Goal: Task Accomplishment & Management: Manage account settings

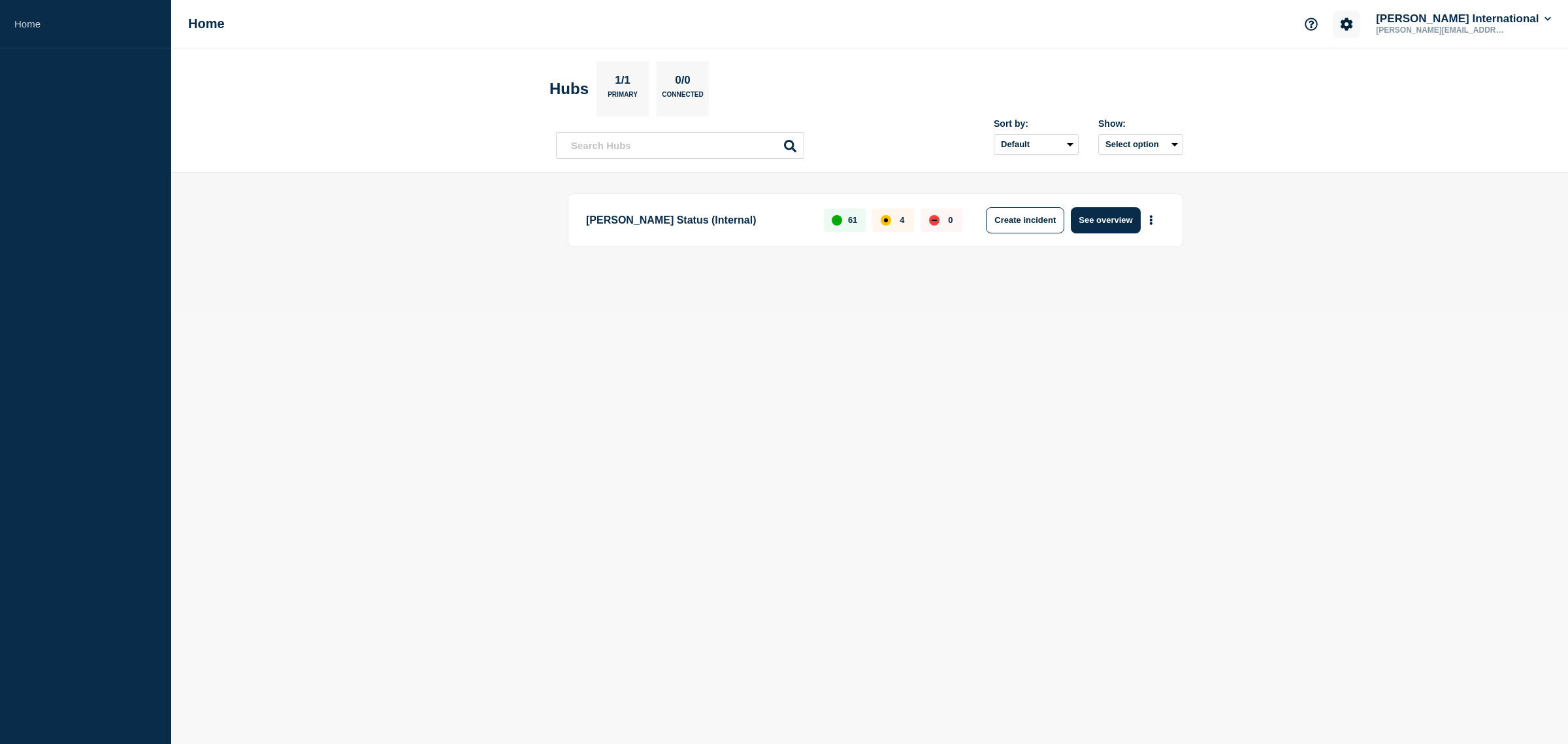
click at [1353, 24] on icon "Account settings" at bounding box center [1347, 24] width 12 height 12
click at [1386, 79] on link "Team Members" at bounding box center [1395, 76] width 67 height 11
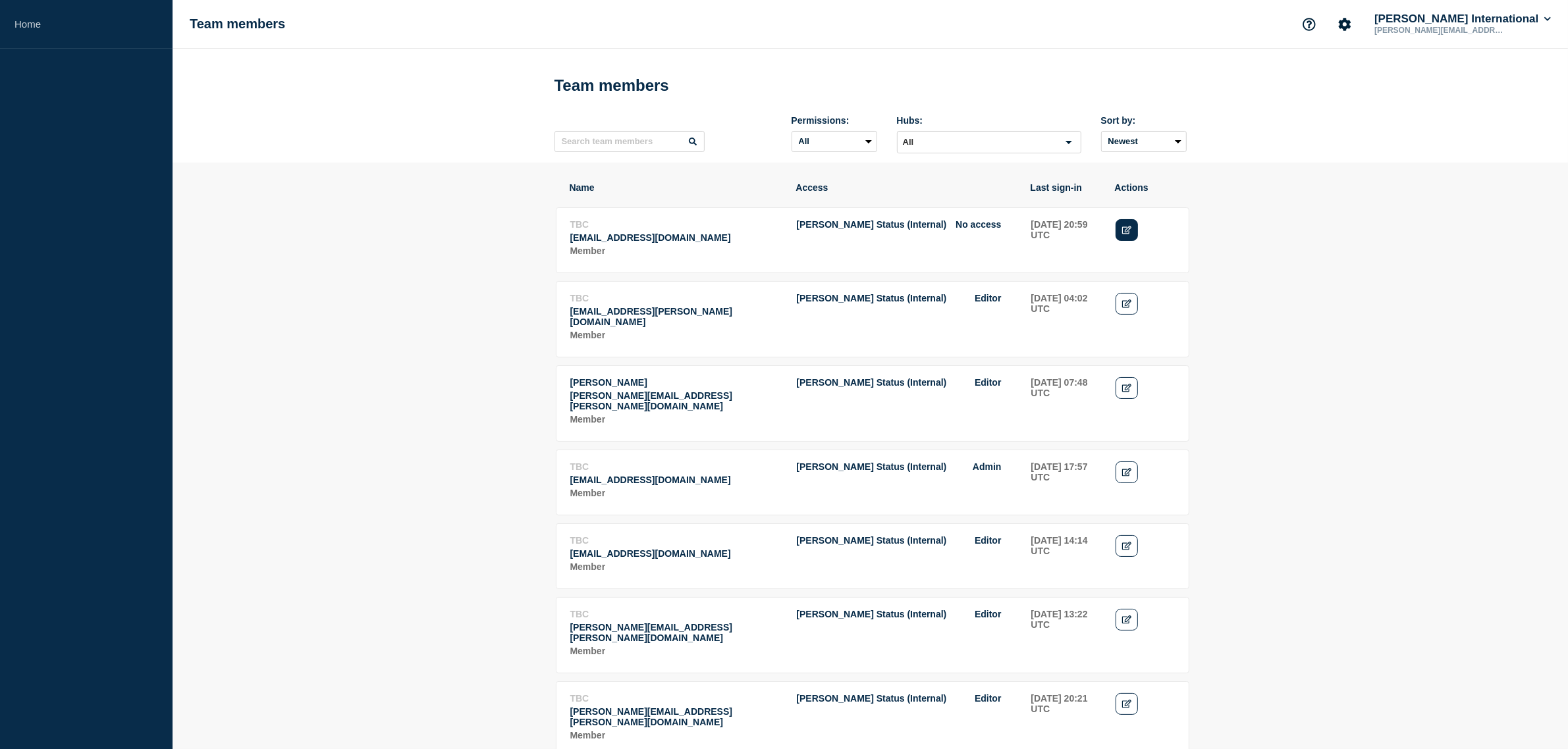
click at [1126, 229] on icon "Edit" at bounding box center [1126, 230] width 10 height 8
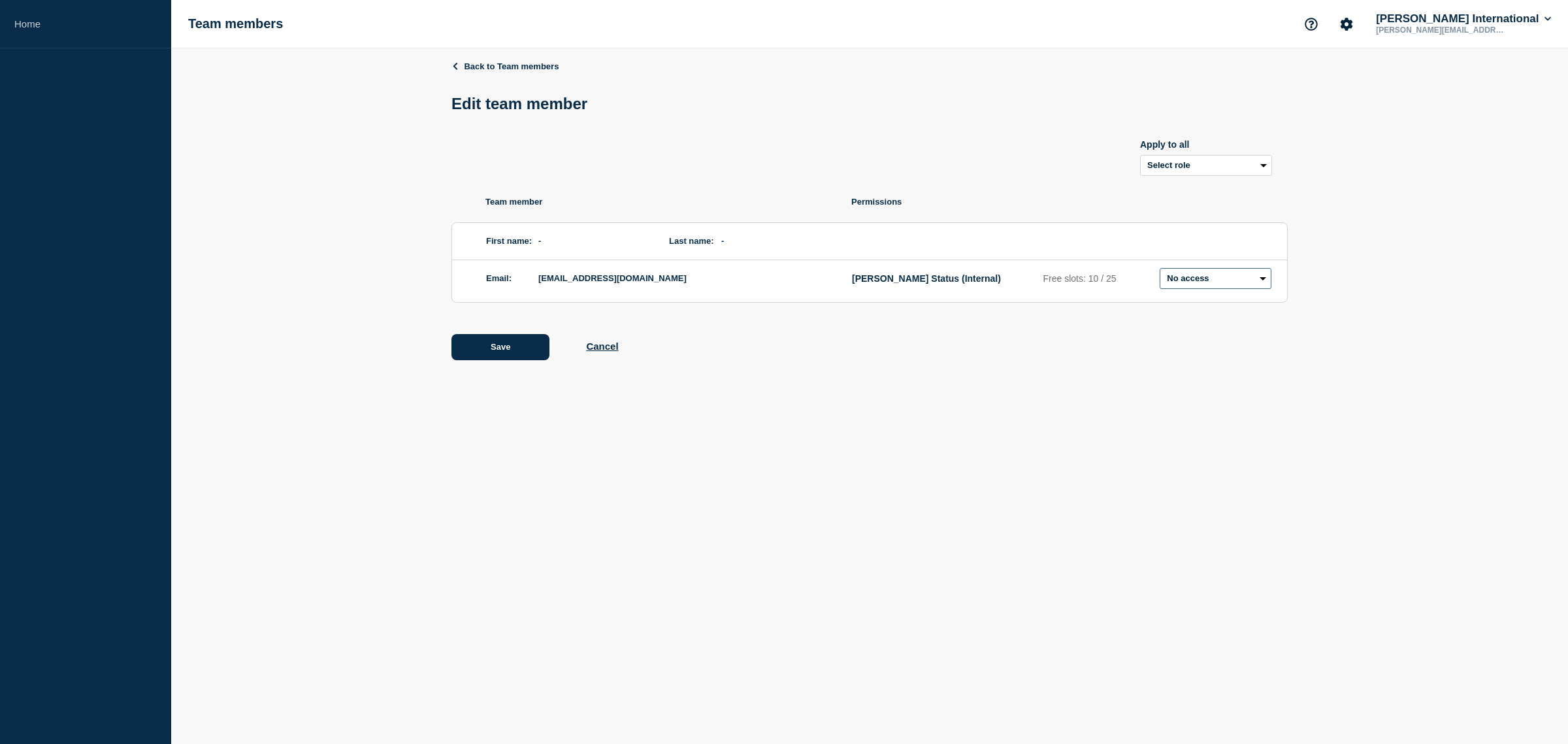
drag, startPoint x: 1244, startPoint y: 277, endPoint x: 1236, endPoint y: 285, distance: 11.3
click at [1244, 278] on select "Admin Manager Editor No access" at bounding box center [1215, 278] width 111 height 21
select select "2"
click at [1160, 270] on select "Admin Manager Editor No access" at bounding box center [1215, 278] width 111 height 21
click at [493, 351] on button "Save" at bounding box center [500, 347] width 98 height 26
